Goal: Task Accomplishment & Management: Use online tool/utility

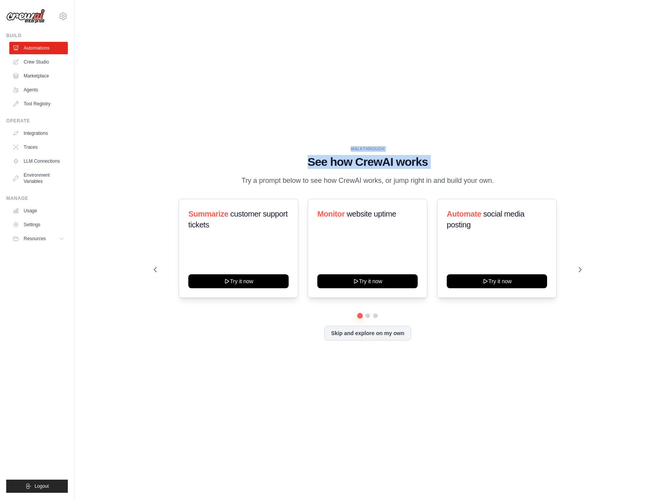
drag, startPoint x: 449, startPoint y: 168, endPoint x: 442, endPoint y: 122, distance: 46.7
click at [442, 122] on div "WALKTHROUGH See how CrewAI works Try a prompt below to see how CrewAI works, or…" at bounding box center [368, 250] width 562 height 484
click at [28, 61] on link "Crew Studio" at bounding box center [39, 62] width 59 height 12
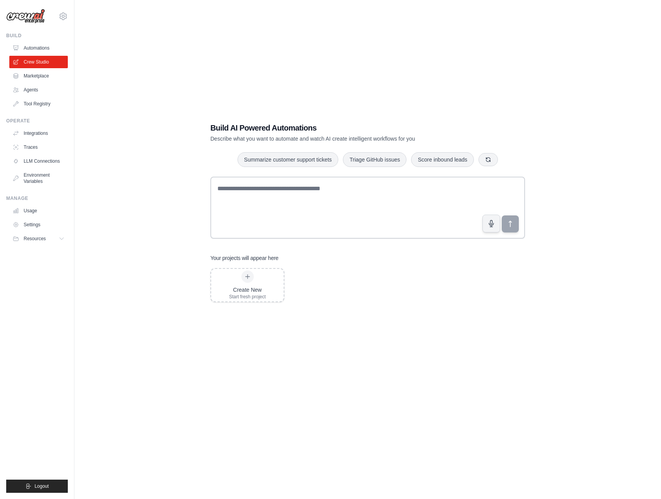
click at [39, 47] on link "Automations" at bounding box center [38, 48] width 59 height 12
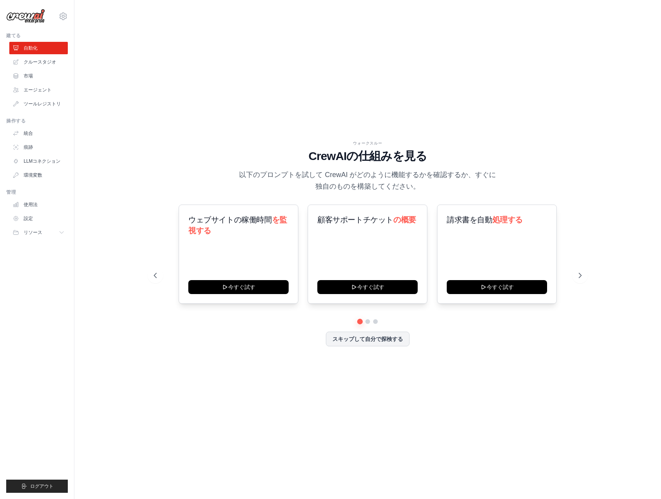
click at [418, 112] on div "ウォークスルー CrewAIの仕組みを見る 以下のプロンプトを試して CrewAI がどのように機能するかを確認するか、すぐに独自のものを構築してください。 …" at bounding box center [368, 250] width 562 height 484
click at [41, 60] on font "クルースタジオ" at bounding box center [40, 61] width 33 height 5
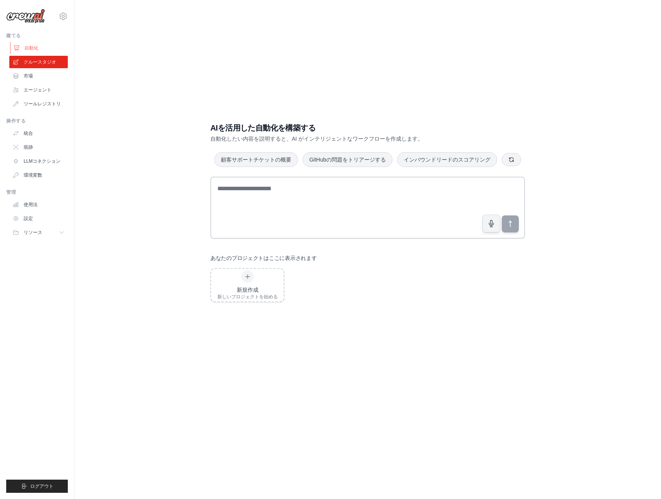
click at [32, 49] on font "自動化" at bounding box center [31, 47] width 14 height 5
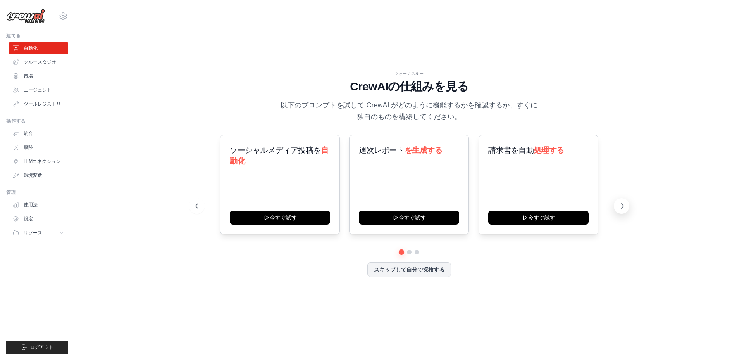
click at [622, 207] on icon at bounding box center [623, 206] width 8 height 8
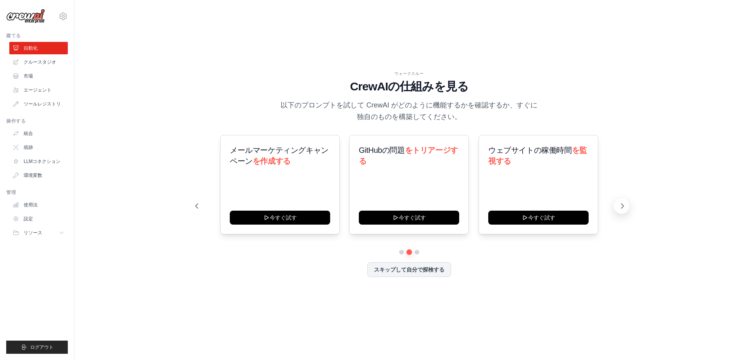
click at [619, 205] on icon at bounding box center [623, 206] width 8 height 8
click at [622, 208] on icon at bounding box center [623, 206] width 2 height 5
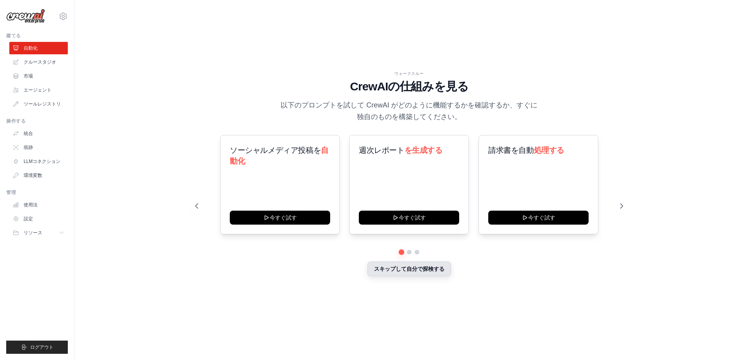
click at [430, 269] on font "スキップして自分で探検する" at bounding box center [409, 269] width 71 height 6
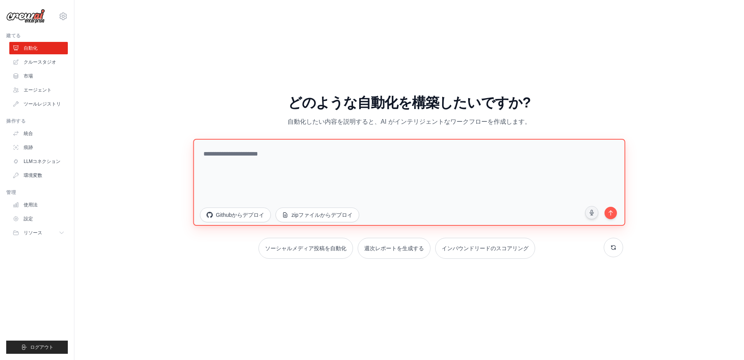
click at [305, 179] on textarea at bounding box center [409, 182] width 432 height 87
paste textarea "**********"
drag, startPoint x: 330, startPoint y: 154, endPoint x: 286, endPoint y: 151, distance: 43.5
click at [286, 151] on textarea "**********" at bounding box center [409, 182] width 432 height 87
paste textarea "***"
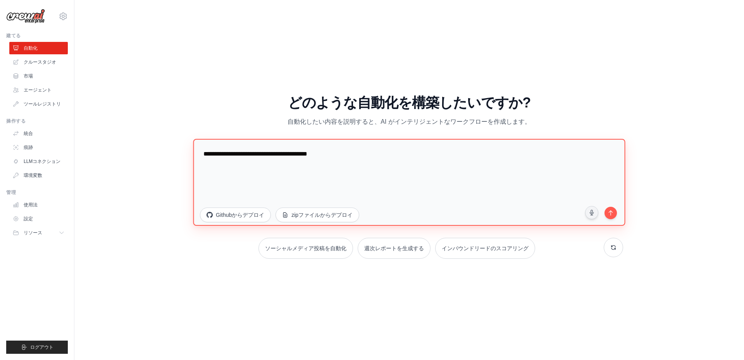
click at [409, 156] on textarea "**********" at bounding box center [409, 182] width 432 height 87
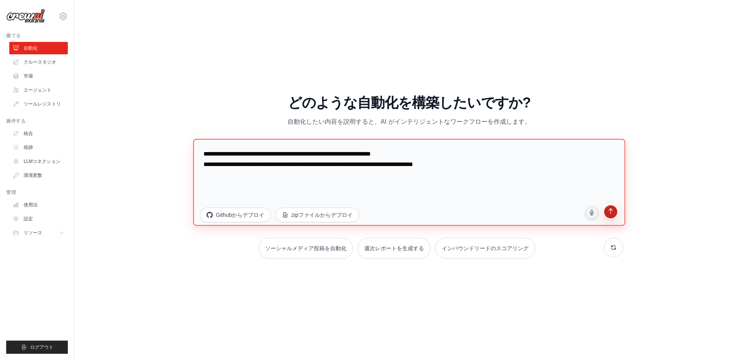
type textarea "**********"
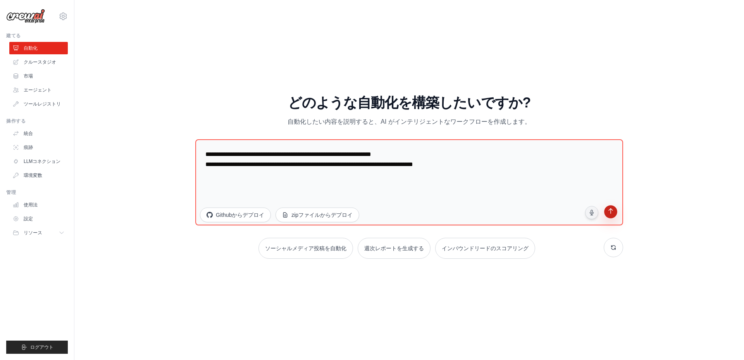
click at [613, 214] on icon "submit" at bounding box center [611, 212] width 8 height 8
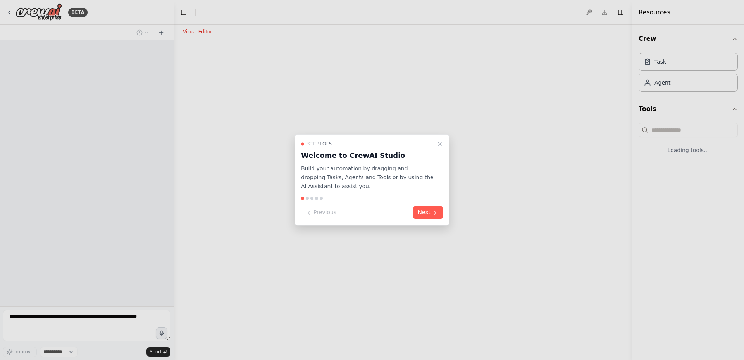
select select "****"
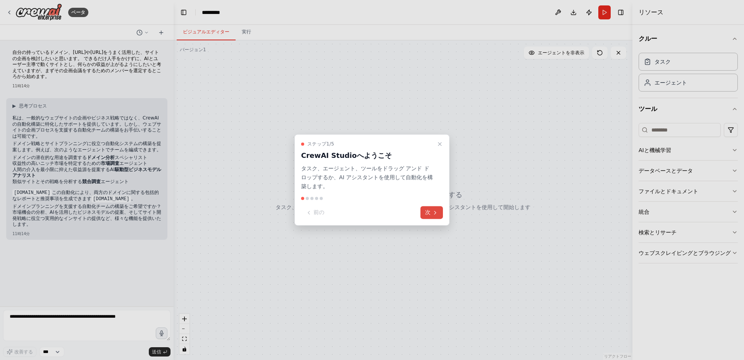
click at [433, 212] on icon at bounding box center [435, 212] width 6 height 6
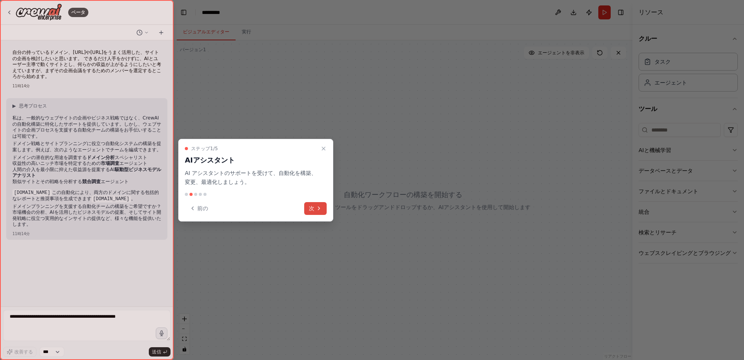
click at [314, 207] on font "次" at bounding box center [311, 208] width 5 height 6
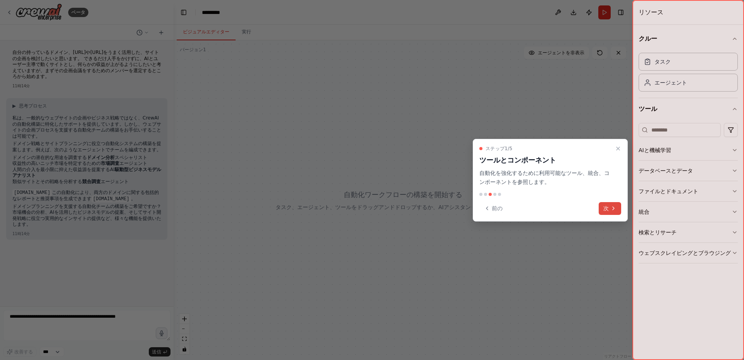
click at [609, 206] on button "次" at bounding box center [610, 208] width 22 height 13
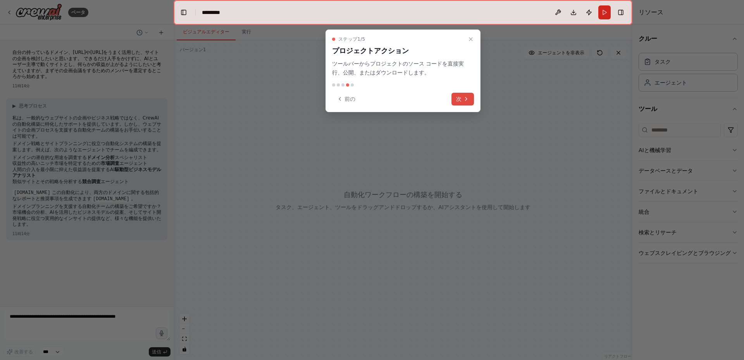
click at [464, 99] on icon at bounding box center [466, 99] width 6 height 6
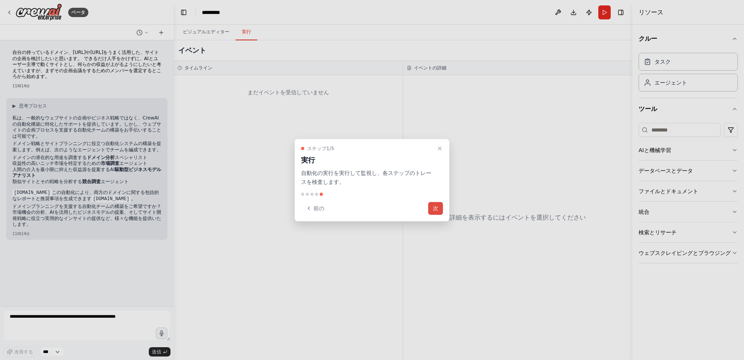
click at [437, 211] on font "次" at bounding box center [435, 208] width 5 height 6
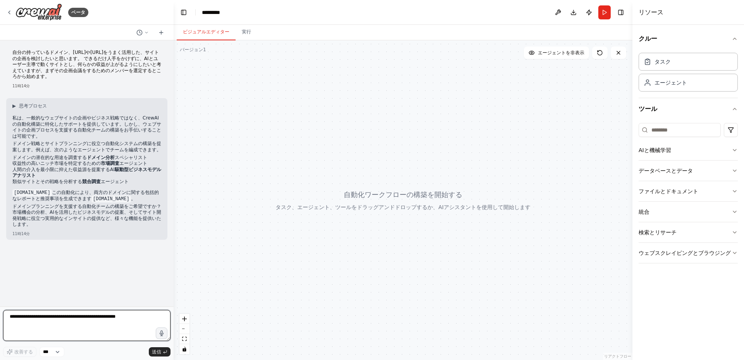
click at [93, 327] on textarea at bounding box center [86, 325] width 167 height 31
type textarea "******"
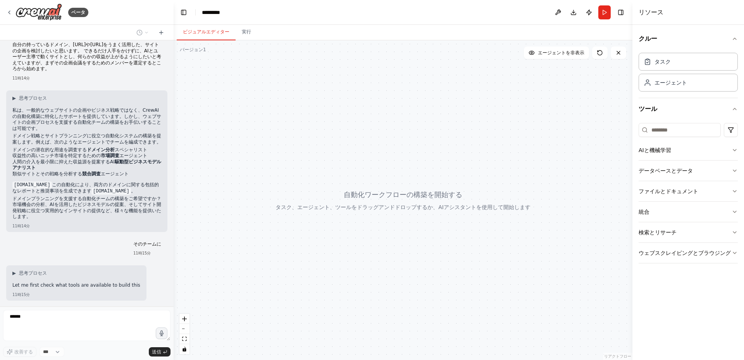
scroll to position [54, 0]
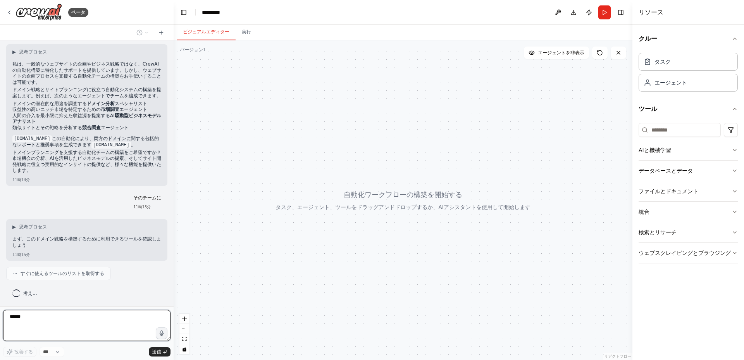
click at [42, 318] on textarea "******" at bounding box center [86, 325] width 167 height 31
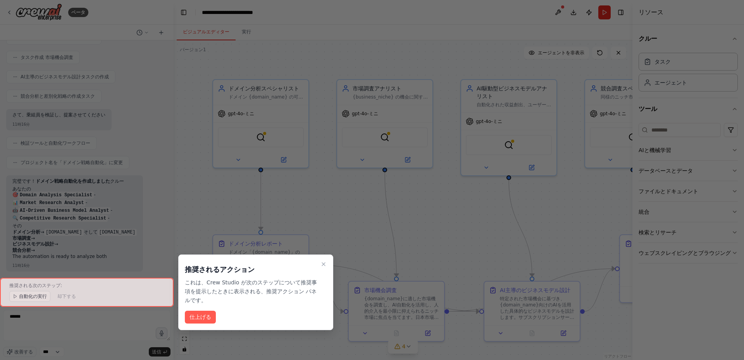
scroll to position [525, 0]
click at [29, 296] on div at bounding box center [87, 292] width 174 height 29
click at [201, 319] on font "仕上げる" at bounding box center [201, 317] width 22 height 6
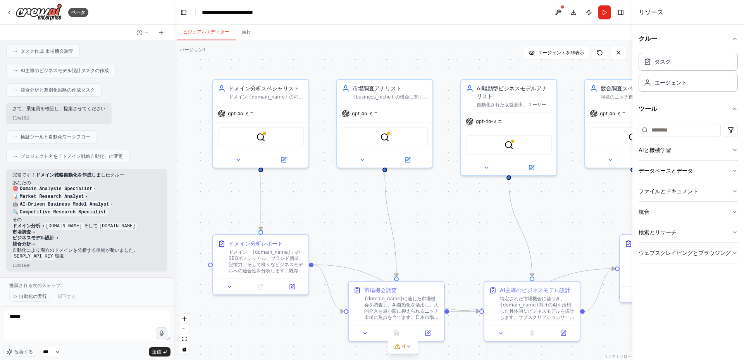
click at [33, 297] on font "自動化の実行" at bounding box center [33, 296] width 28 height 5
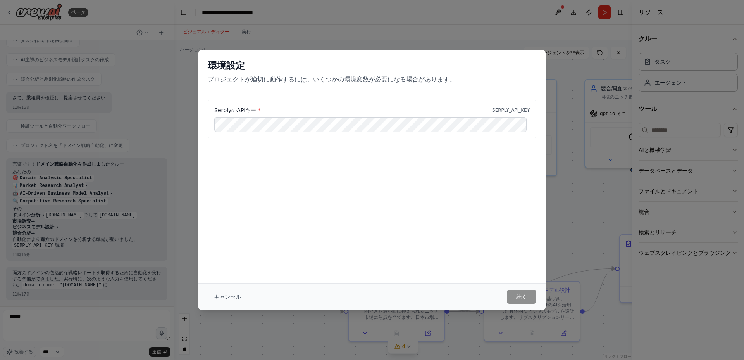
scroll to position [535, 0]
click at [223, 111] on font "SerplyのAPIキー" at bounding box center [235, 110] width 42 height 6
copy font "Serply"
click at [517, 297] on font "続く" at bounding box center [521, 297] width 11 height 6
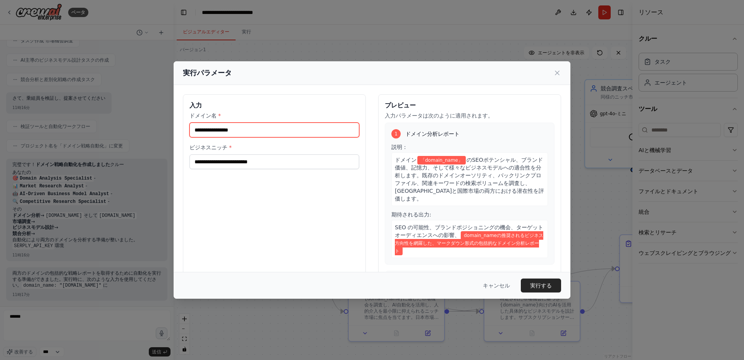
click at [255, 130] on input "ドメイン名 *" at bounding box center [275, 130] width 170 height 15
paste input "**********"
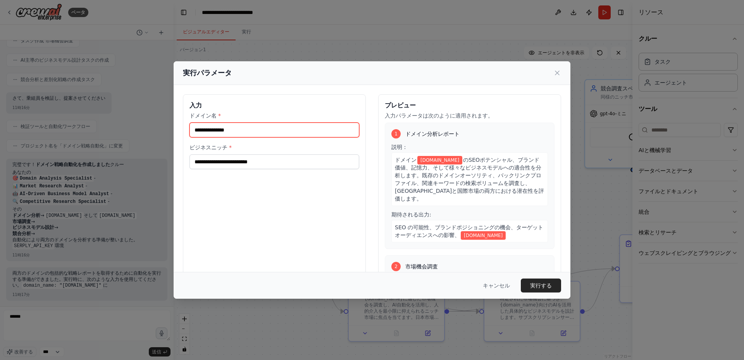
type input "**********"
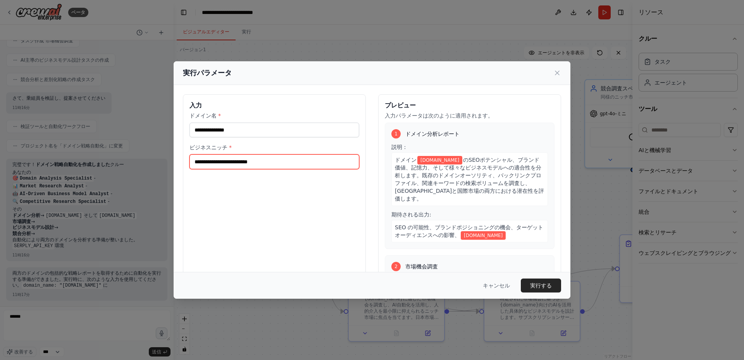
click at [240, 162] on input "ビジネスニッチ *" at bounding box center [275, 161] width 170 height 15
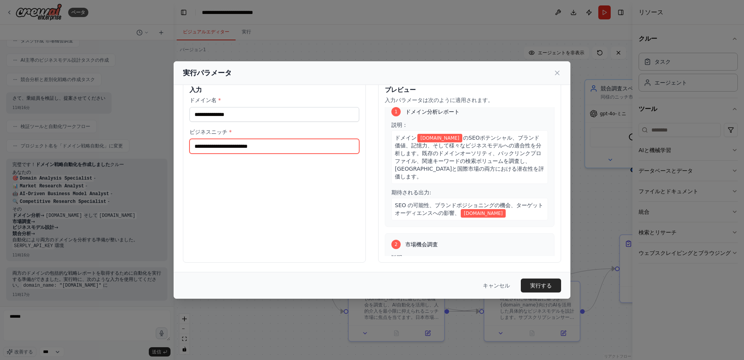
scroll to position [0, 0]
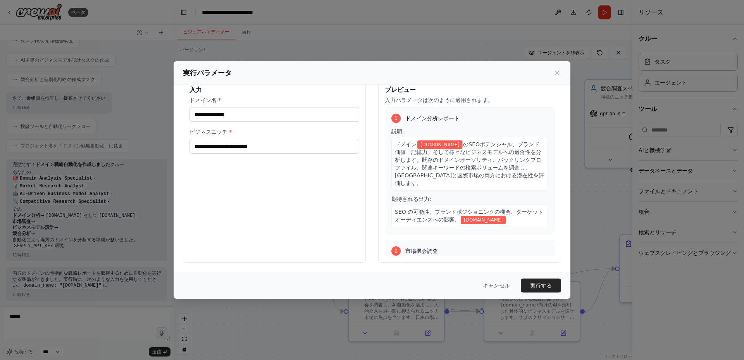
click at [210, 133] on font "ビジネスニッチ" at bounding box center [209, 132] width 38 height 6
click at [210, 139] on input "ビジネスニッチ *" at bounding box center [275, 146] width 170 height 15
click at [210, 133] on font "ビジネスニッチ" at bounding box center [209, 132] width 38 height 6
click at [210, 139] on input "ビジネスニッチ *" at bounding box center [275, 146] width 170 height 15
click at [210, 133] on font "ビジネスニッチ" at bounding box center [209, 132] width 38 height 6
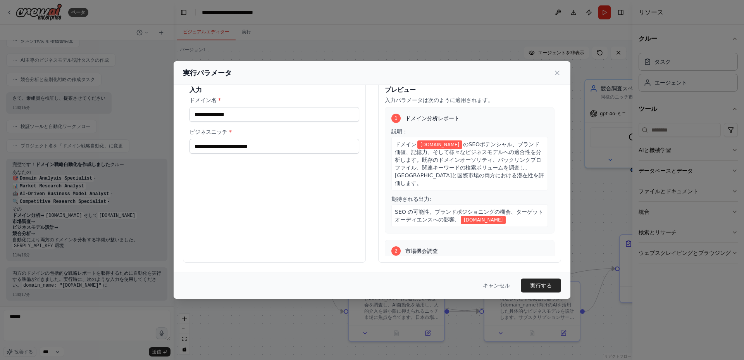
click at [210, 139] on input "ビジネスニッチ *" at bounding box center [275, 146] width 170 height 15
copy font
click at [264, 147] on input "ビジネスニッチ *" at bounding box center [275, 146] width 170 height 15
paste input "**********"
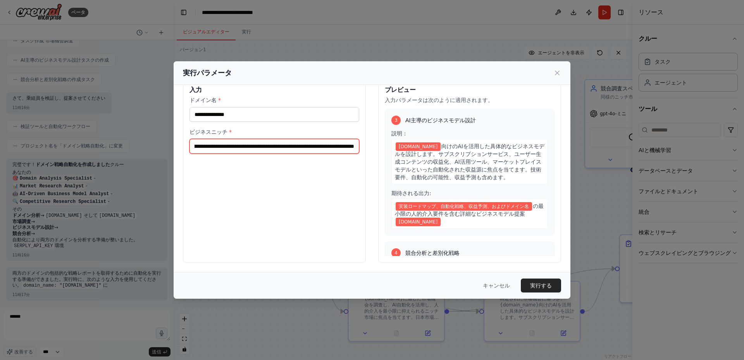
scroll to position [258, 0]
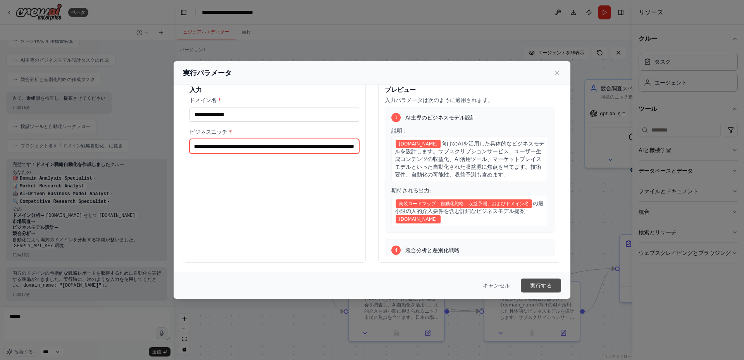
type input "**********"
click at [537, 285] on font "実行する" at bounding box center [541, 285] width 22 height 6
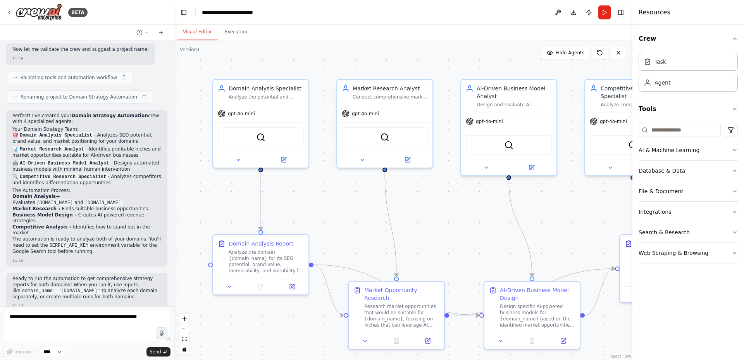
scroll to position [614, 0]
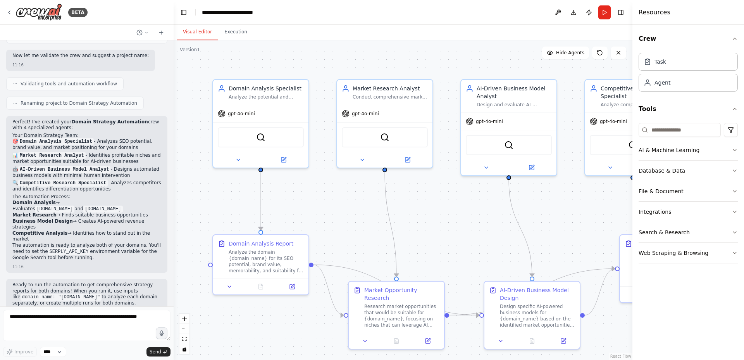
click at [97, 287] on p "Ready to run the automation to get comprehensive strategy reports for both doma…" at bounding box center [86, 294] width 149 height 24
drag, startPoint x: 97, startPoint y: 287, endPoint x: 12, endPoint y: 262, distance: 88.5
click at [12, 279] on div "Ready to run the automation to get comprehensive strategy reports for both doma…" at bounding box center [86, 299] width 161 height 40
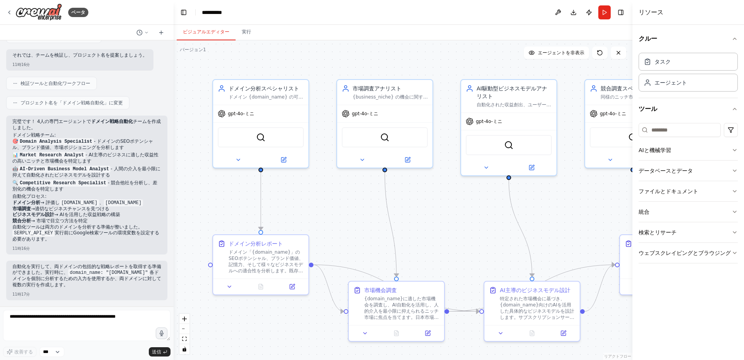
scroll to position [584, 0]
click at [101, 283] on p "自動化を実行して、両ドメインの包括的な戦略レポートを取得する準備ができました。実行時に、 domain_name: "[DOMAIN_NAME]" 各ドメイン…" at bounding box center [86, 276] width 149 height 24
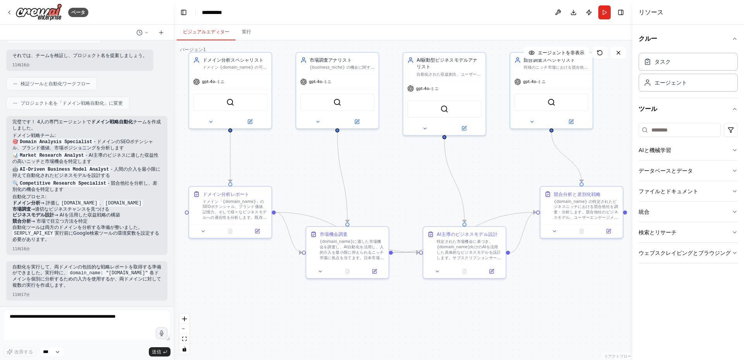
drag, startPoint x: 486, startPoint y: 256, endPoint x: 386, endPoint y: 165, distance: 134.8
click at [386, 165] on div ".deletable-edge-delete-btn { width: 20px; height: 20px; border: 0px solid #ffff…" at bounding box center [403, 199] width 459 height 319
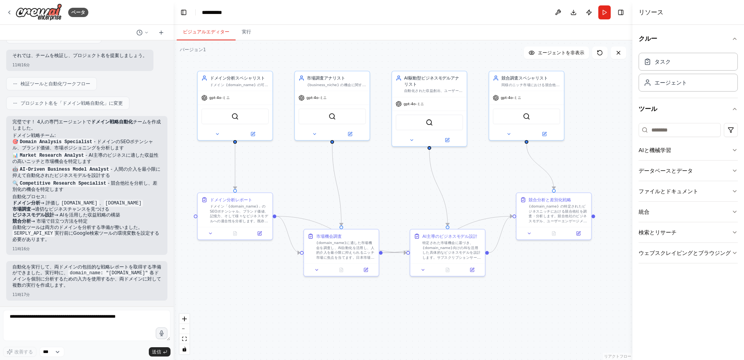
drag, startPoint x: 364, startPoint y: 146, endPoint x: 389, endPoint y: 189, distance: 49.7
click at [389, 190] on div ".deletable-edge-delete-btn { width: 20px; height: 20px; border: 0px solid #ffff…" at bounding box center [403, 199] width 459 height 319
click at [60, 323] on textarea at bounding box center [86, 325] width 167 height 31
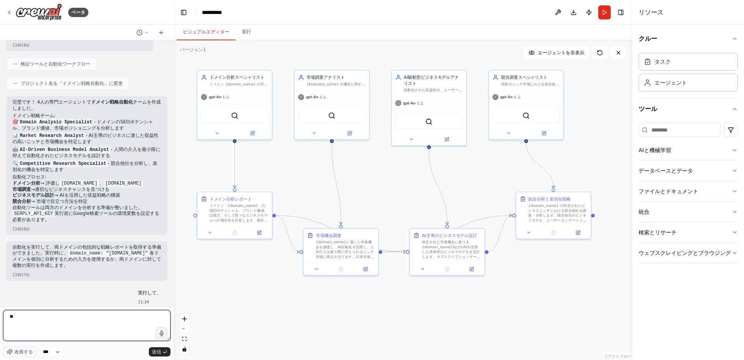
type textarea "**"
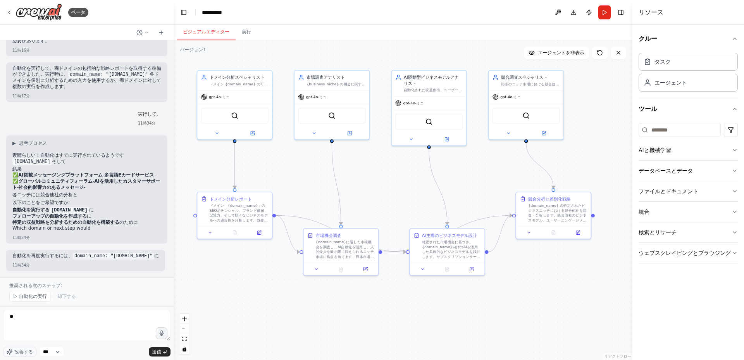
scroll to position [788, 0]
click at [28, 297] on font "自動化の実行" at bounding box center [33, 296] width 28 height 5
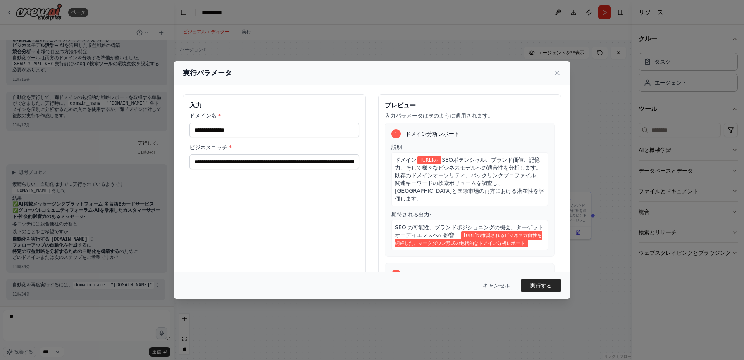
scroll to position [16, 0]
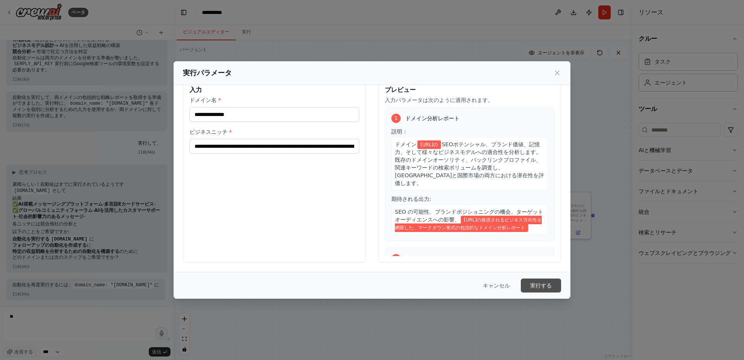
click at [537, 284] on font "実行する" at bounding box center [541, 285] width 22 height 6
